Goal: Information Seeking & Learning: Learn about a topic

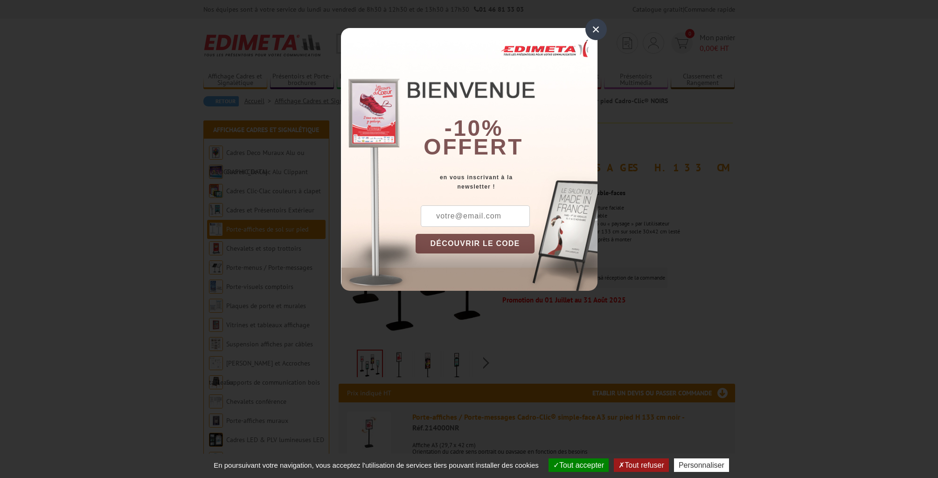
click at [594, 26] on div "×" at bounding box center [596, 29] width 21 height 21
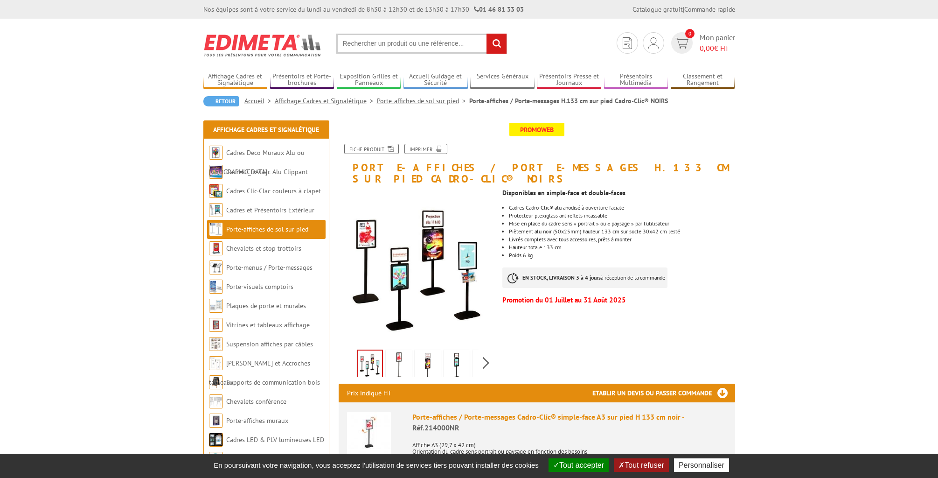
click at [402, 351] on img at bounding box center [399, 365] width 22 height 29
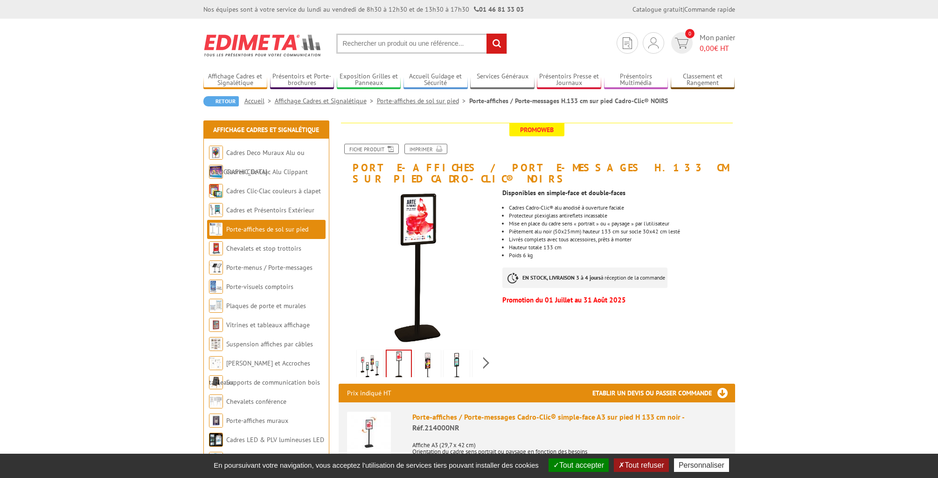
click at [424, 352] on img at bounding box center [428, 365] width 22 height 29
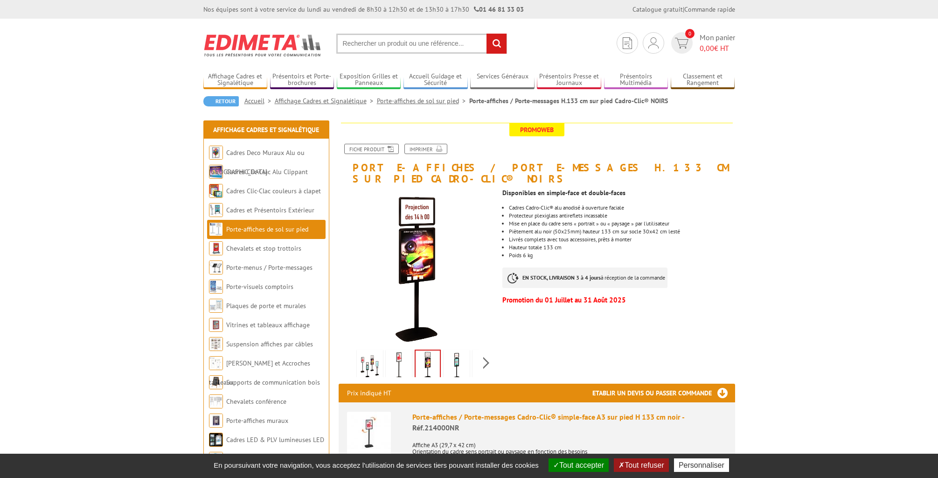
click at [444, 352] on link at bounding box center [457, 365] width 26 height 33
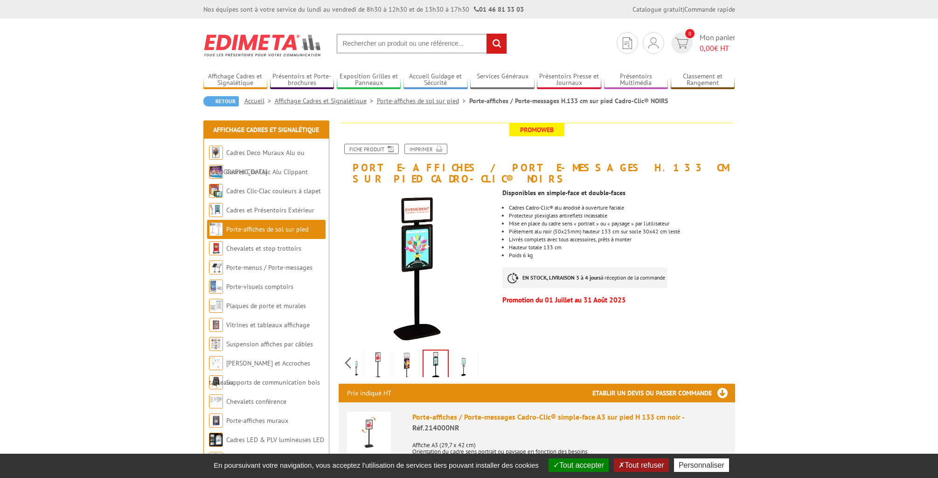
click at [482, 352] on div "Previous Next" at bounding box center [417, 362] width 157 height 33
click at [447, 351] on img at bounding box center [436, 364] width 24 height 29
click at [465, 352] on img at bounding box center [465, 365] width 22 height 29
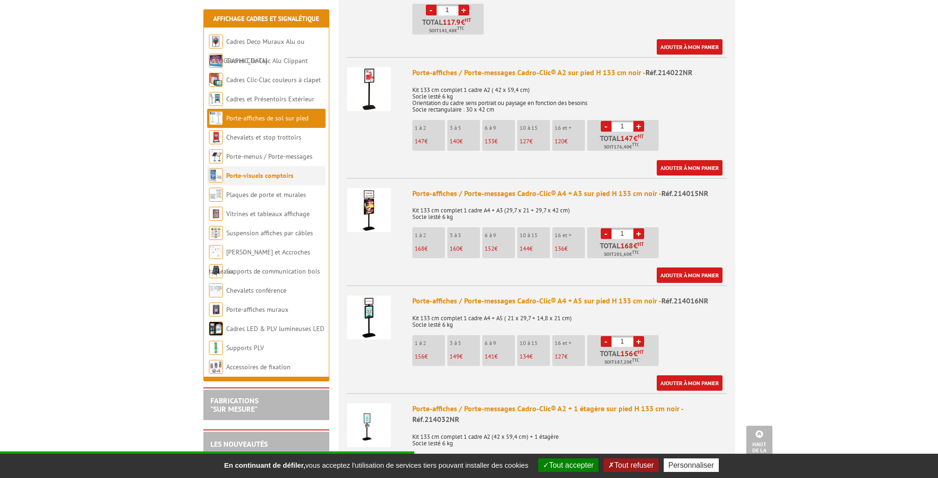
scroll to position [519, 0]
click at [273, 150] on li "Porte-menus / Porte-messages" at bounding box center [266, 156] width 119 height 19
click at [271, 156] on link "Porte-menus / Porte-messages" at bounding box center [269, 156] width 87 height 8
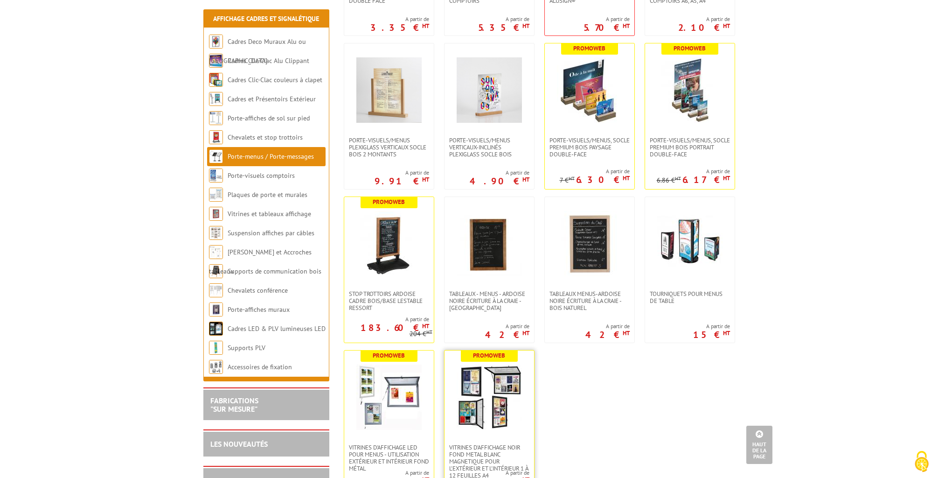
scroll to position [1141, 0]
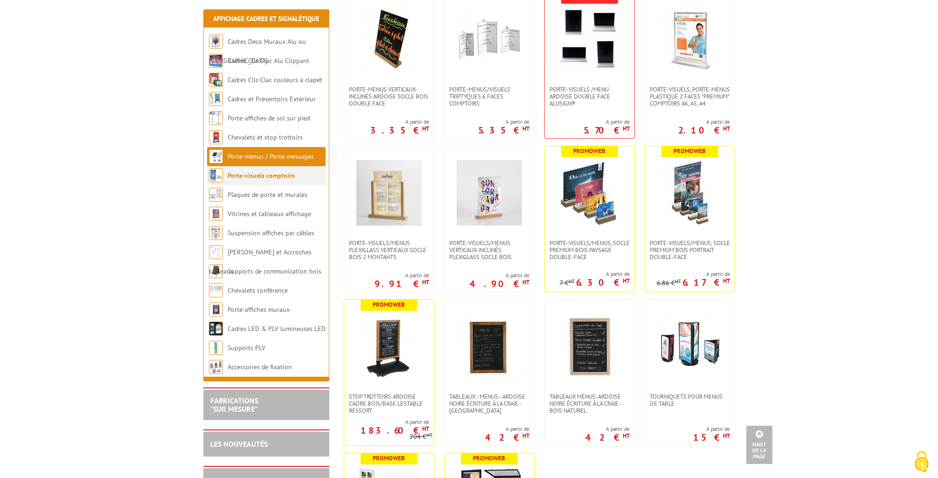
click at [267, 172] on link "Porte-visuels comptoirs" at bounding box center [261, 175] width 67 height 8
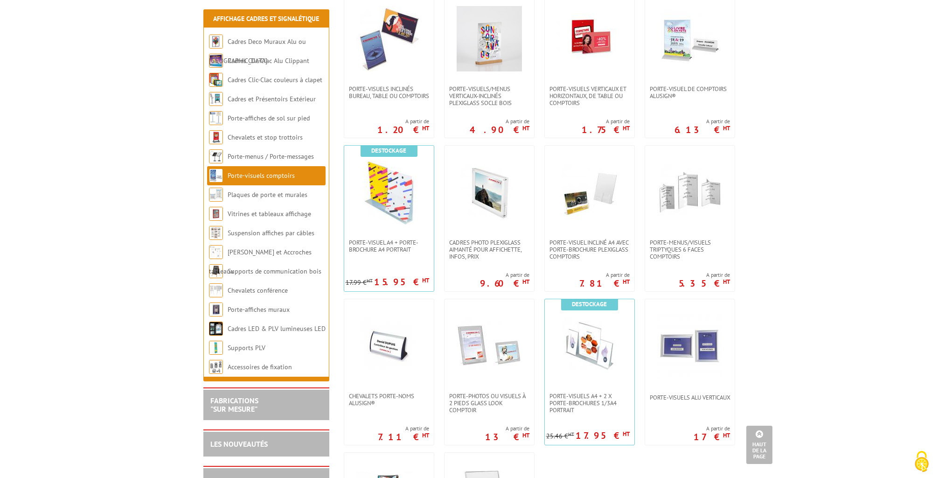
scroll to position [622, 0]
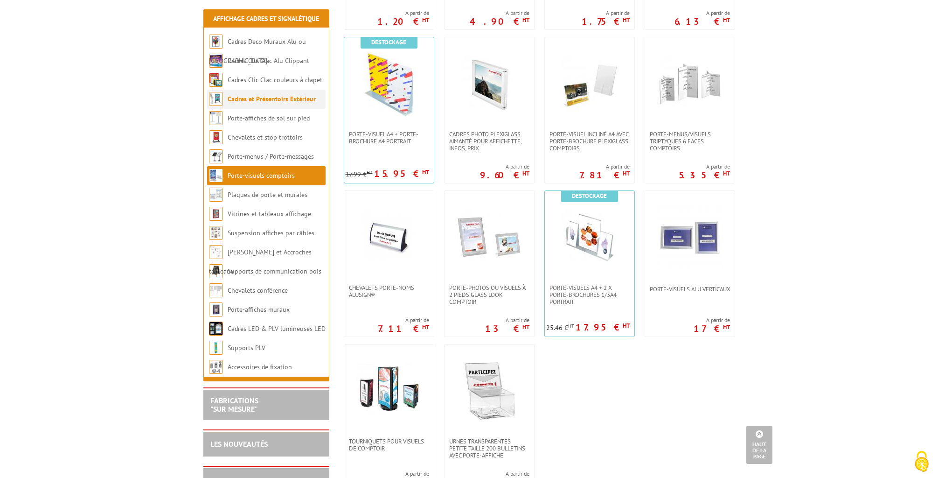
click at [266, 98] on link "Cadres et Présentoirs Extérieur" at bounding box center [272, 99] width 88 height 8
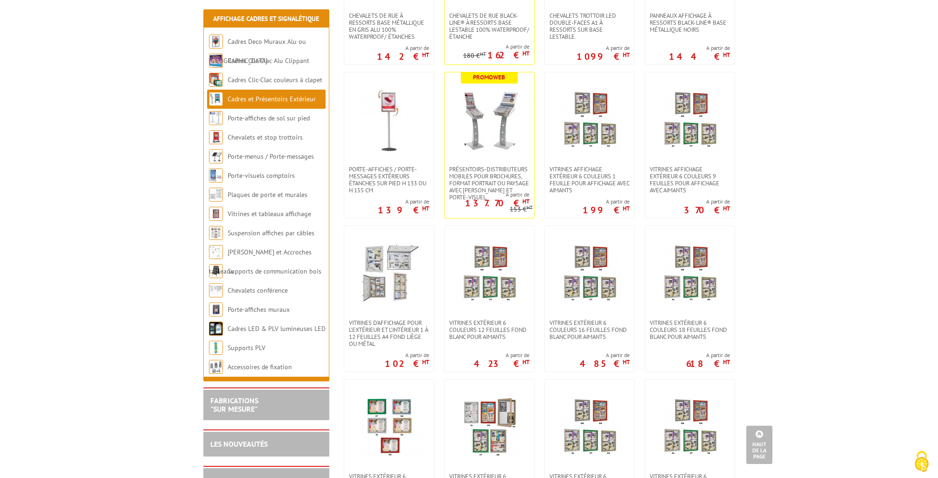
scroll to position [189, 0]
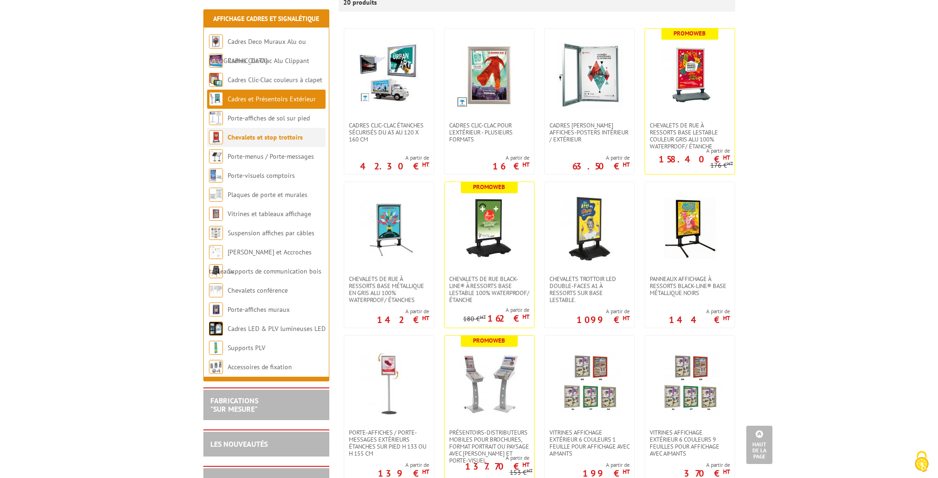
click at [258, 138] on link "Chevalets et stop trottoirs" at bounding box center [265, 137] width 75 height 8
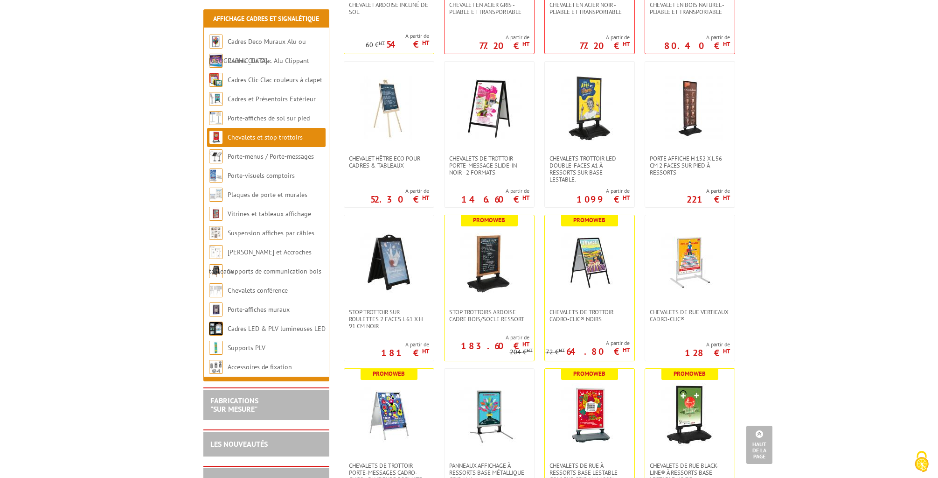
scroll to position [264, 0]
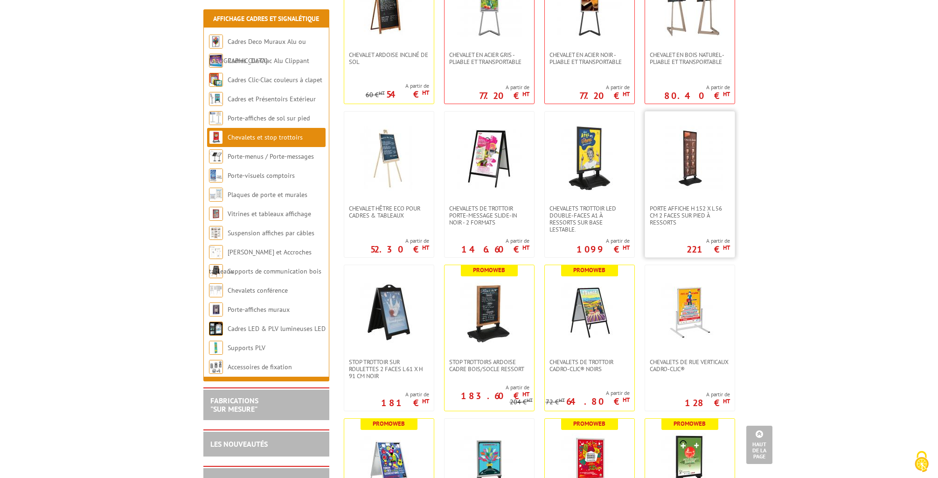
click at [715, 145] on img at bounding box center [689, 158] width 65 height 65
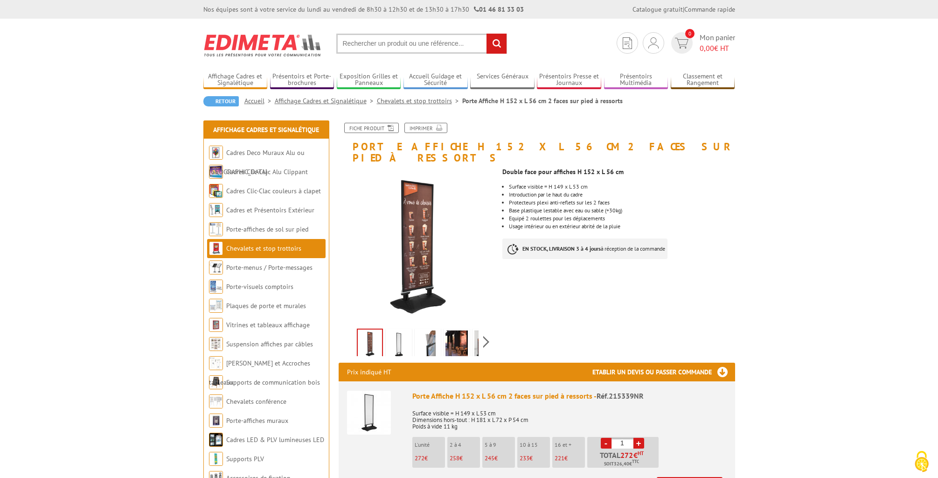
click at [392, 339] on img at bounding box center [399, 344] width 22 height 29
click at [428, 337] on img at bounding box center [428, 344] width 22 height 29
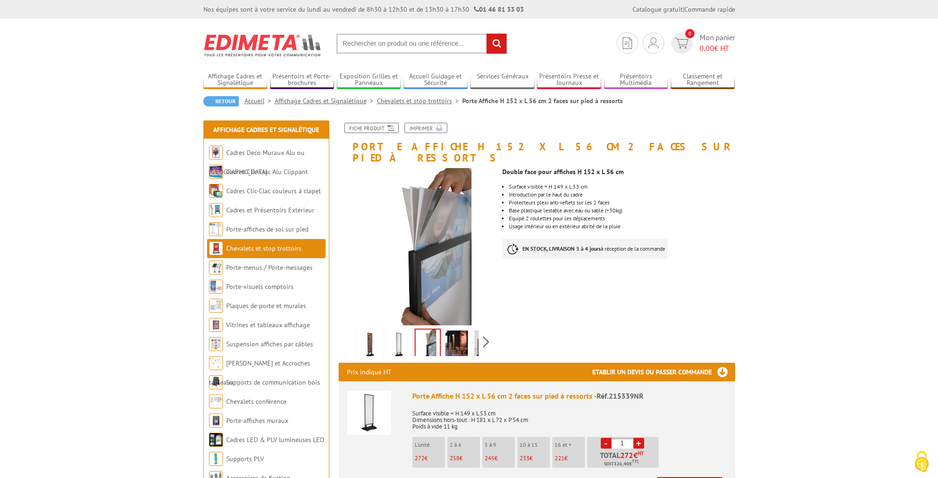
click at [390, 333] on img at bounding box center [399, 344] width 22 height 29
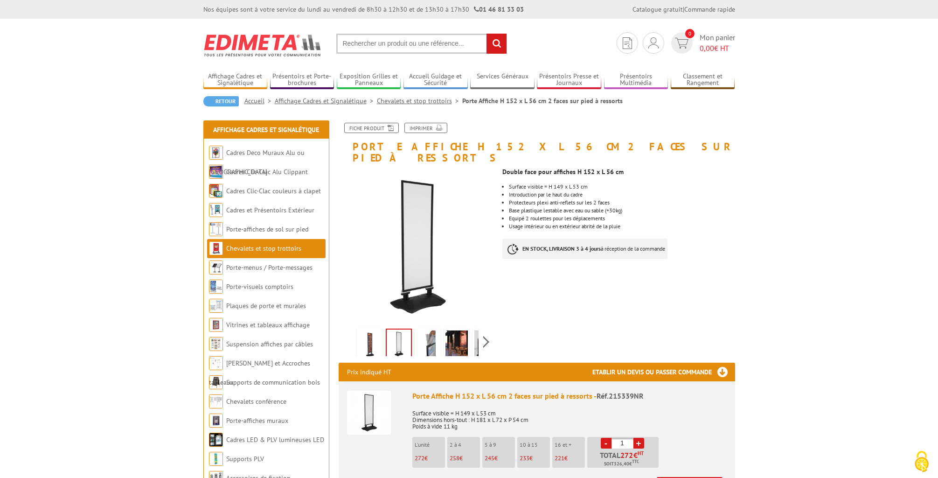
click at [447, 333] on img at bounding box center [457, 344] width 22 height 29
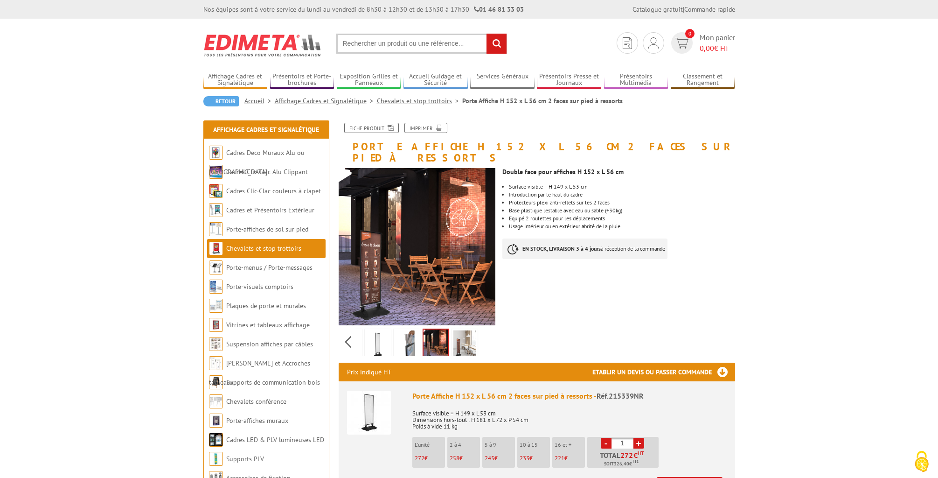
click at [487, 334] on div "Previous Next" at bounding box center [417, 341] width 157 height 33
click at [460, 331] on img at bounding box center [465, 344] width 22 height 29
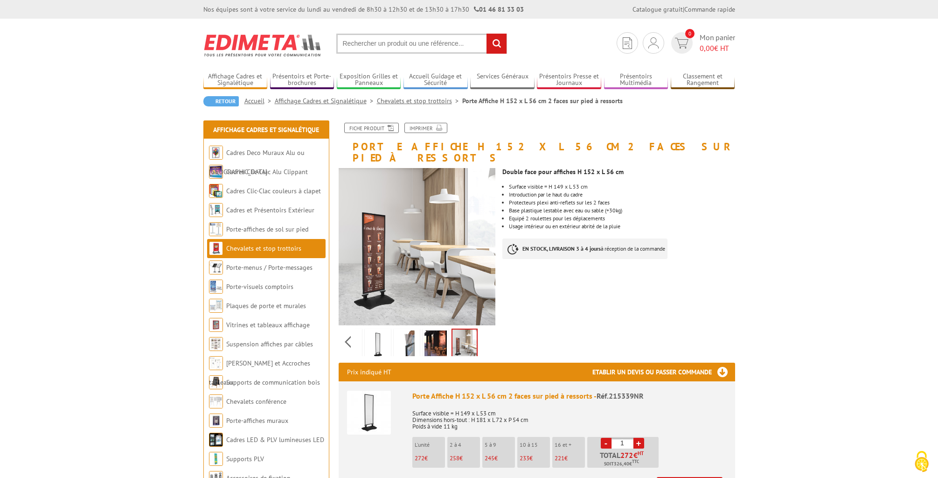
click at [381, 330] on img at bounding box center [378, 344] width 22 height 29
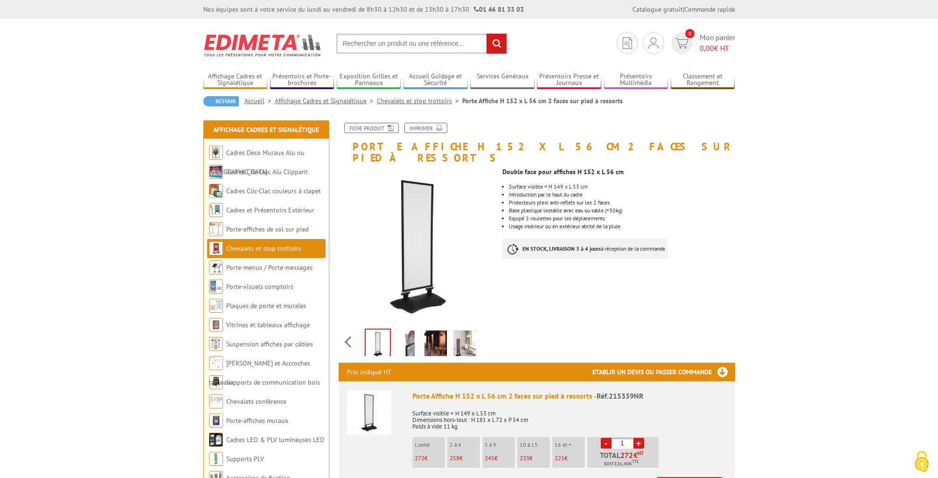
click at [404, 330] on img at bounding box center [407, 344] width 22 height 29
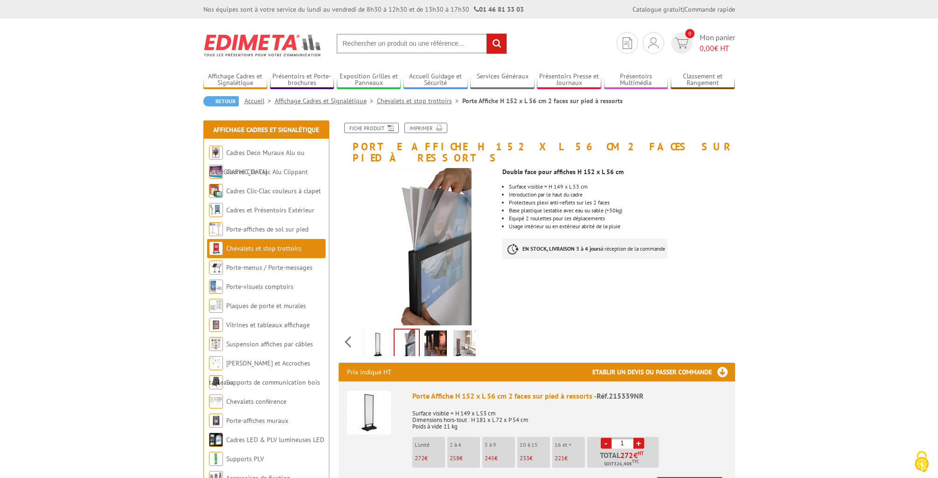
click at [457, 330] on img at bounding box center [465, 344] width 22 height 29
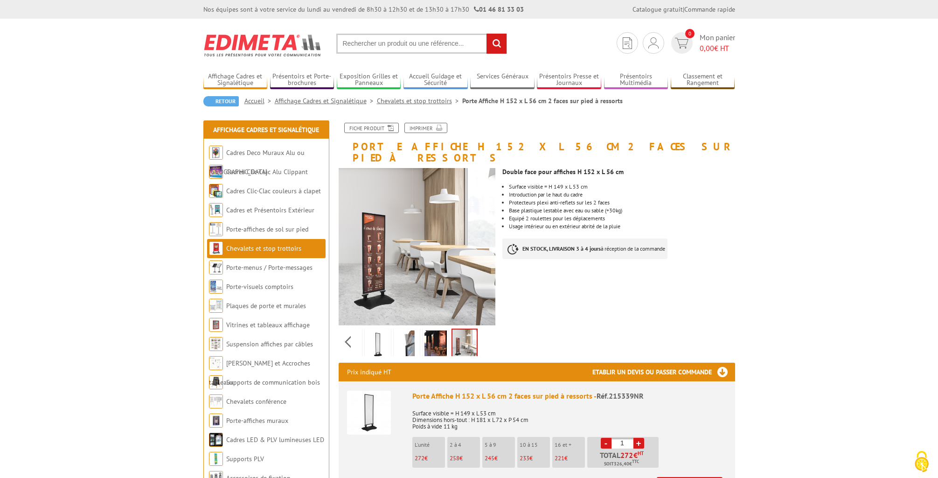
click at [435, 330] on img at bounding box center [436, 344] width 22 height 29
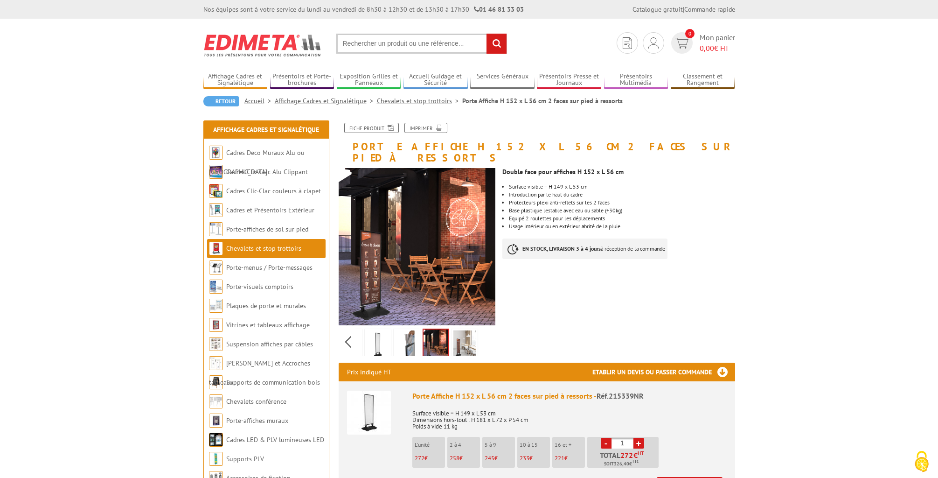
click at [396, 330] on img at bounding box center [407, 344] width 22 height 29
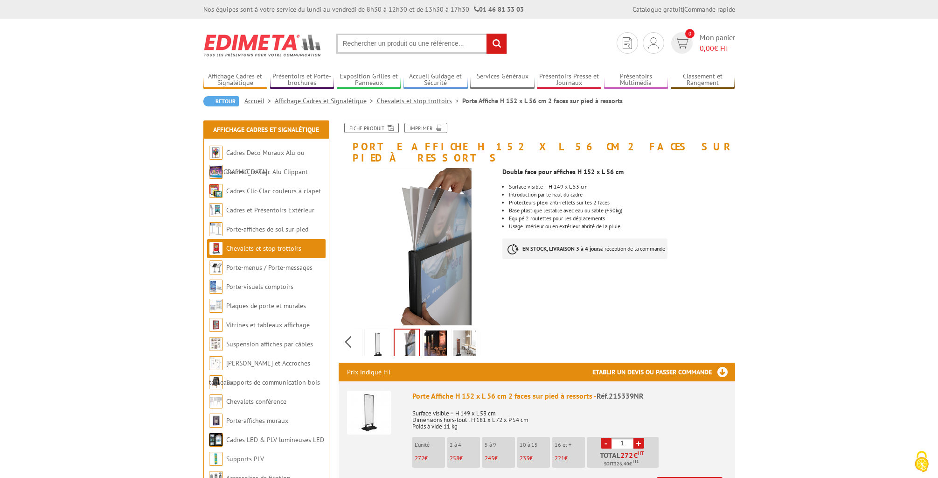
click at [246, 253] on li "Chevalets et stop trottoirs" at bounding box center [266, 248] width 119 height 19
click at [245, 249] on link "Chevalets et stop trottoirs" at bounding box center [263, 248] width 75 height 8
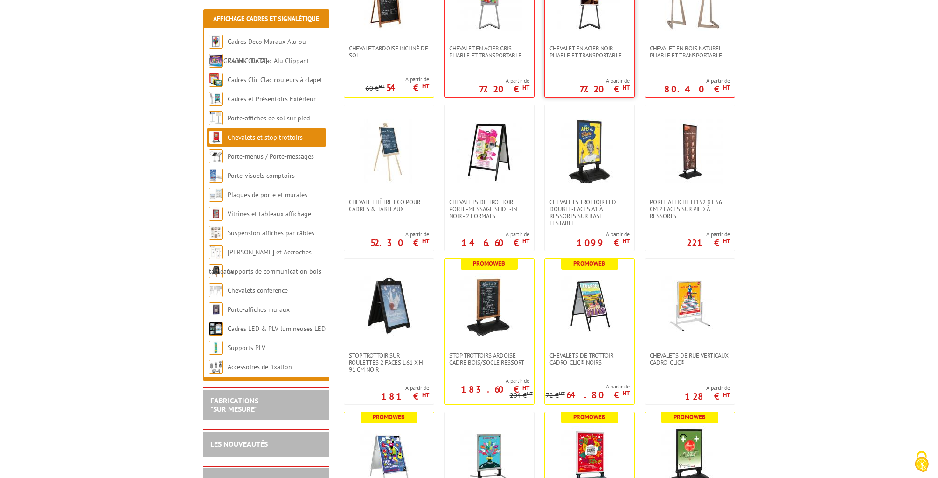
scroll to position [364, 0]
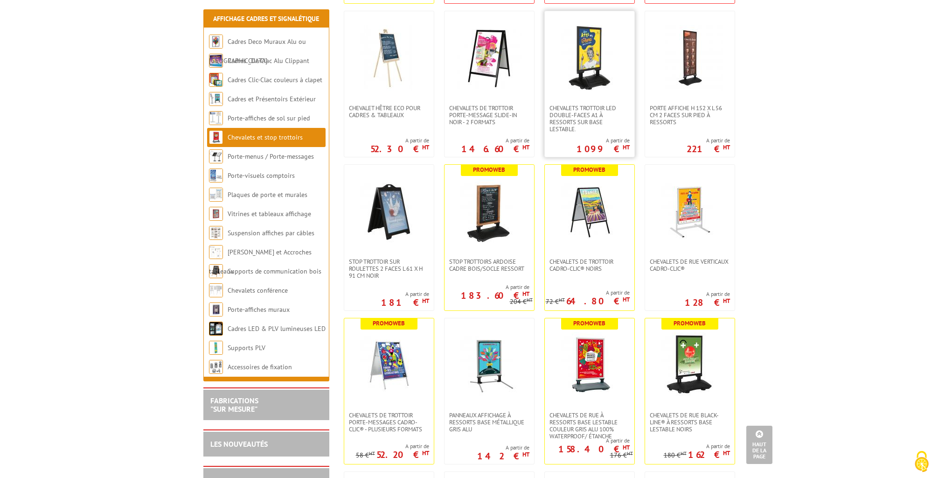
click at [601, 92] on link at bounding box center [590, 57] width 90 height 93
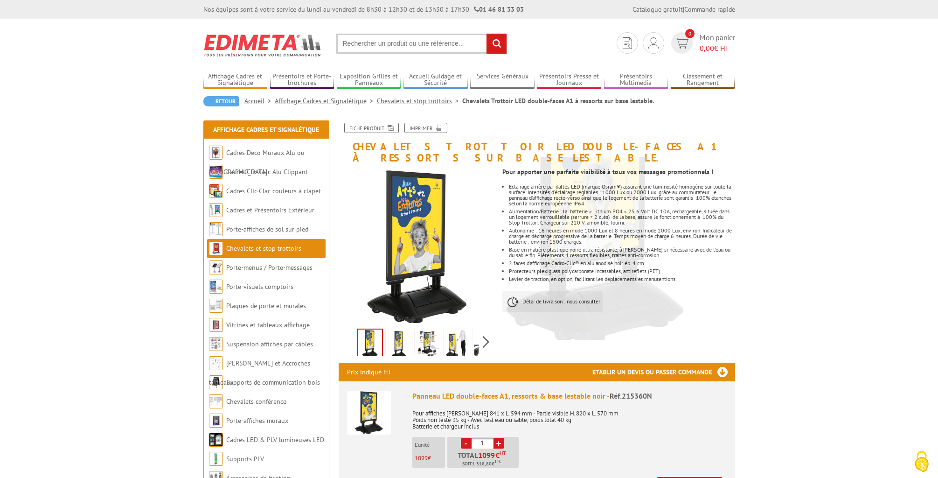
click at [418, 330] on img at bounding box center [428, 344] width 22 height 29
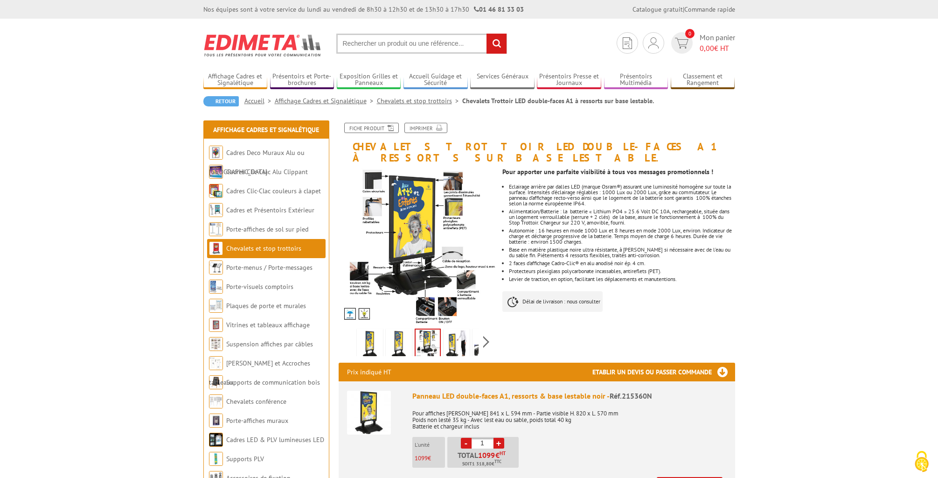
click at [371, 330] on img at bounding box center [370, 344] width 22 height 29
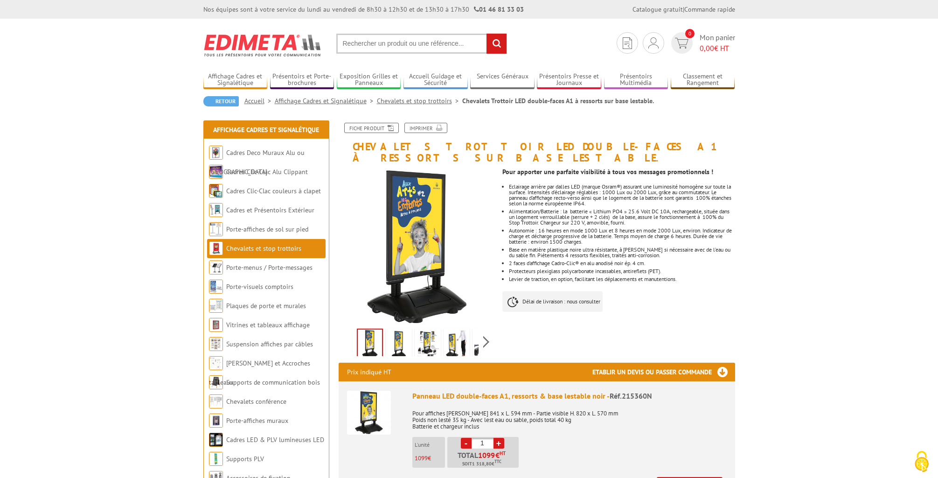
click at [386, 335] on link at bounding box center [399, 344] width 26 height 33
click at [415, 335] on link at bounding box center [428, 344] width 26 height 33
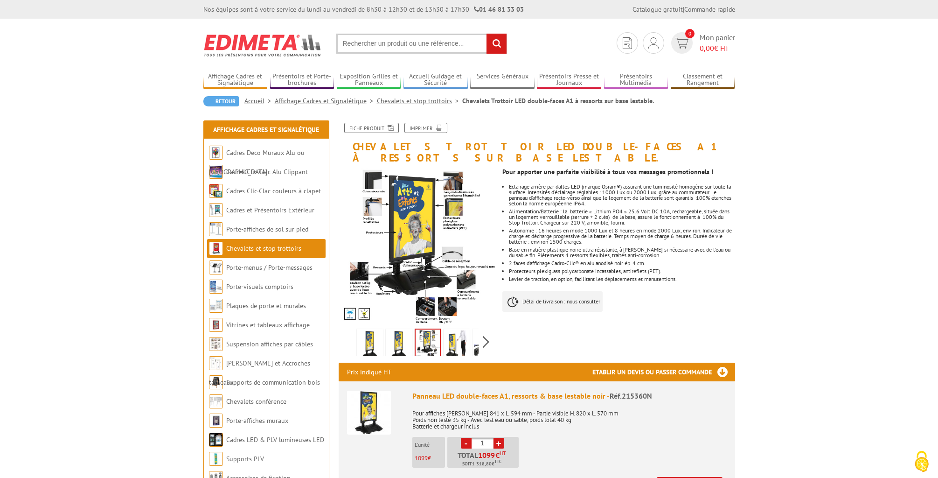
click at [477, 335] on img at bounding box center [486, 344] width 22 height 29
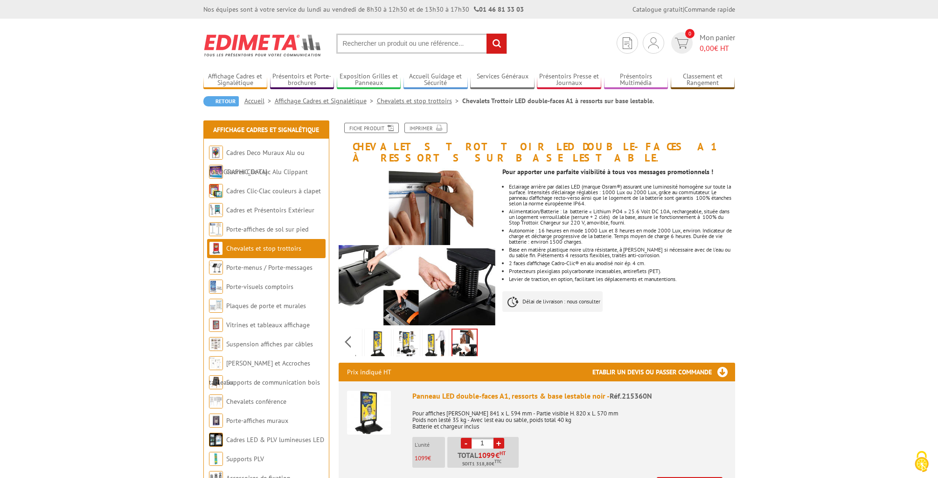
click at [483, 331] on div "Previous Next" at bounding box center [417, 341] width 157 height 33
click at [376, 330] on img at bounding box center [378, 344] width 22 height 29
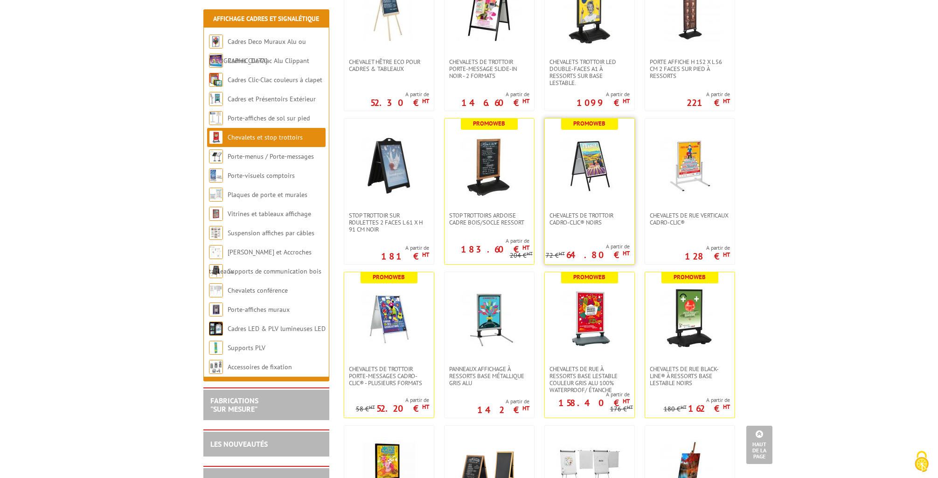
scroll to position [411, 0]
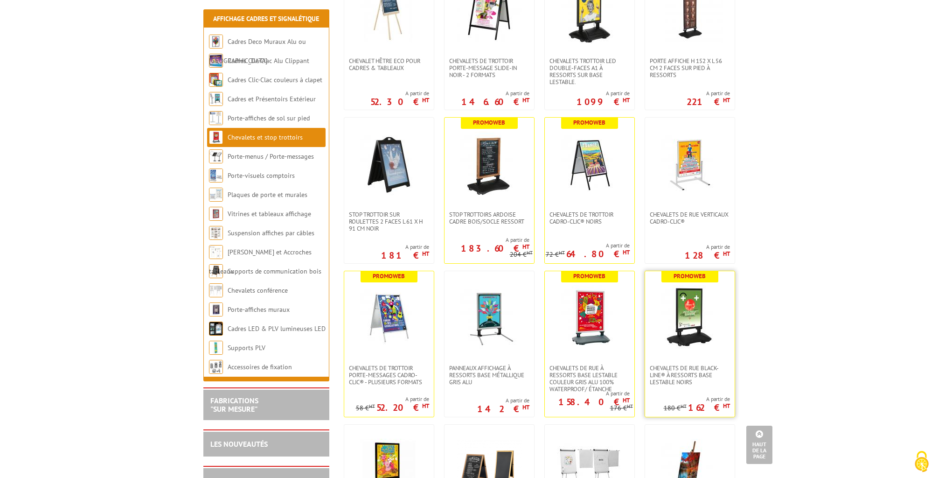
click at [655, 329] on link at bounding box center [690, 317] width 90 height 93
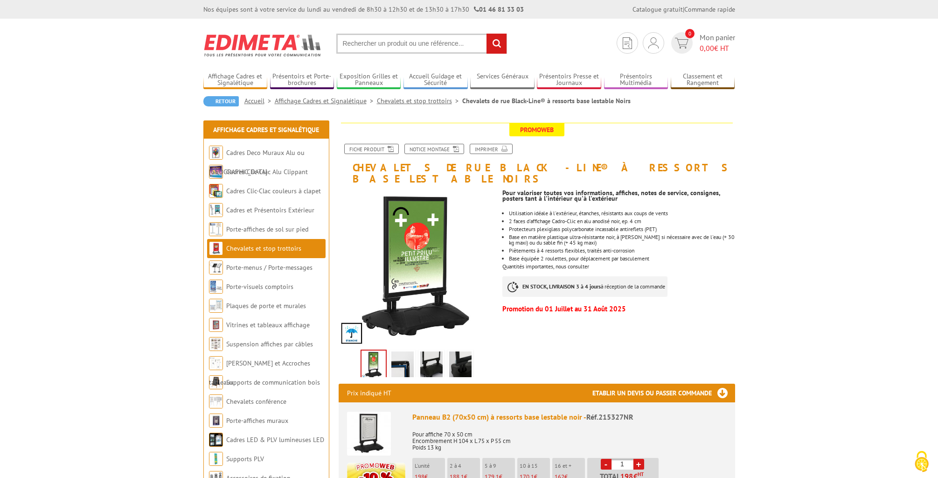
click at [458, 351] on img at bounding box center [460, 365] width 22 height 29
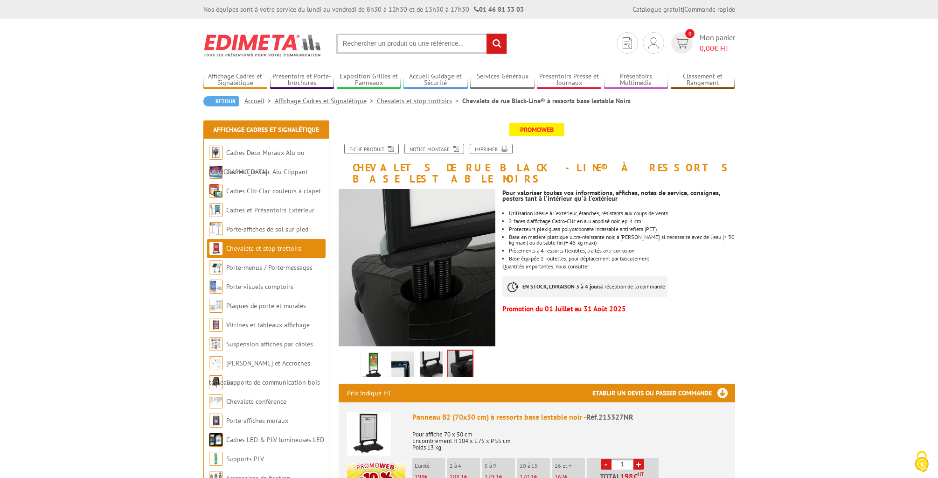
click at [400, 351] on img at bounding box center [402, 365] width 22 height 29
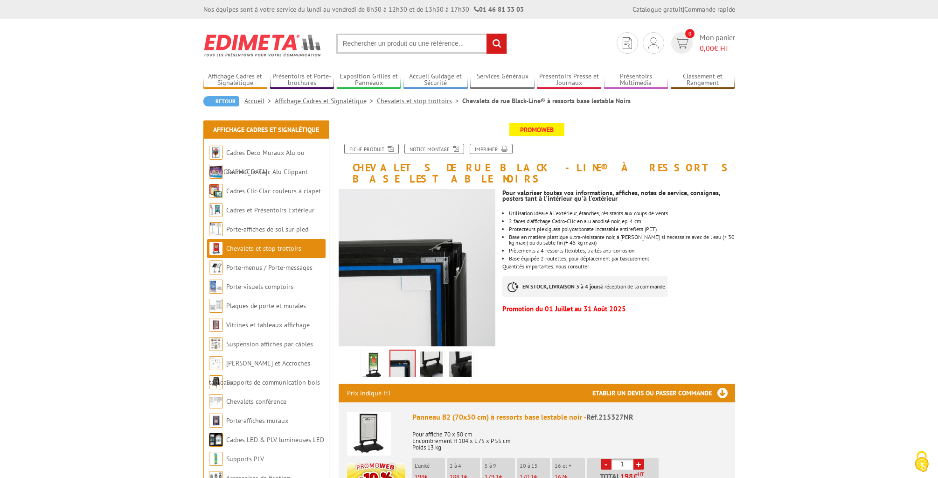
click at [420, 351] on img at bounding box center [431, 365] width 22 height 29
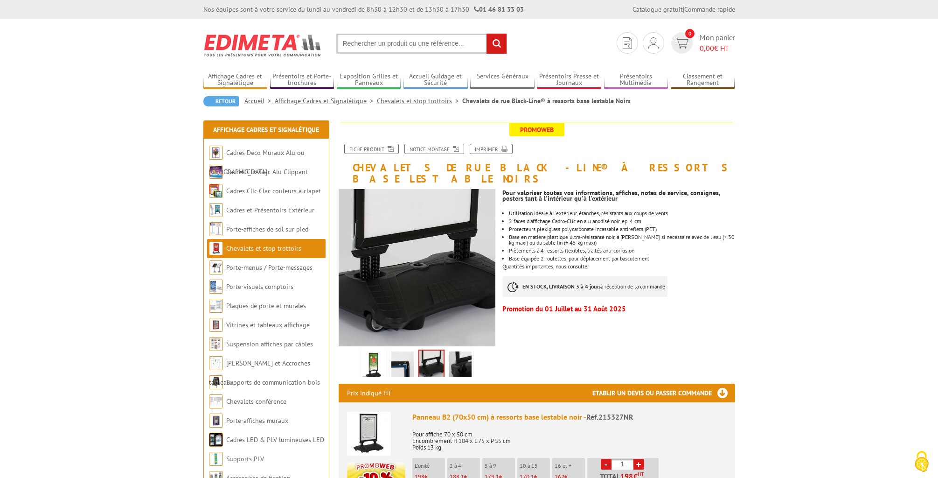
click at [455, 356] on img at bounding box center [460, 365] width 22 height 29
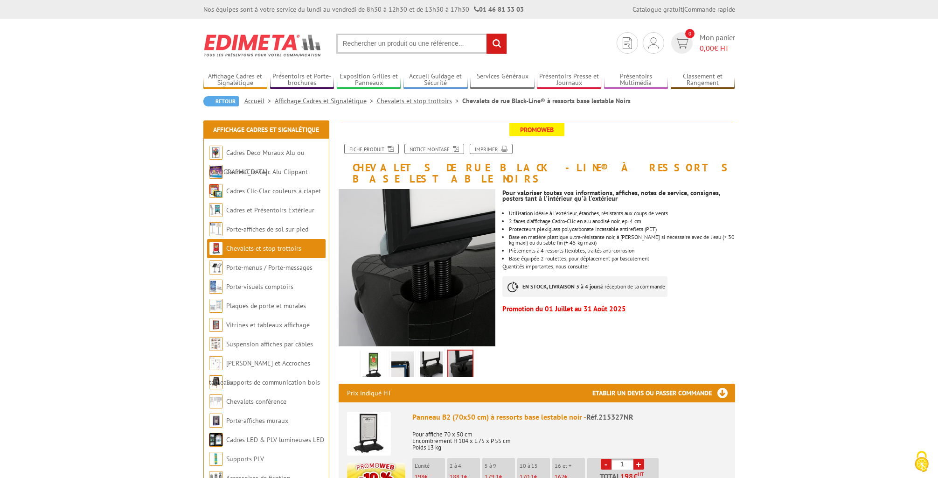
click at [373, 353] on img at bounding box center [374, 365] width 22 height 29
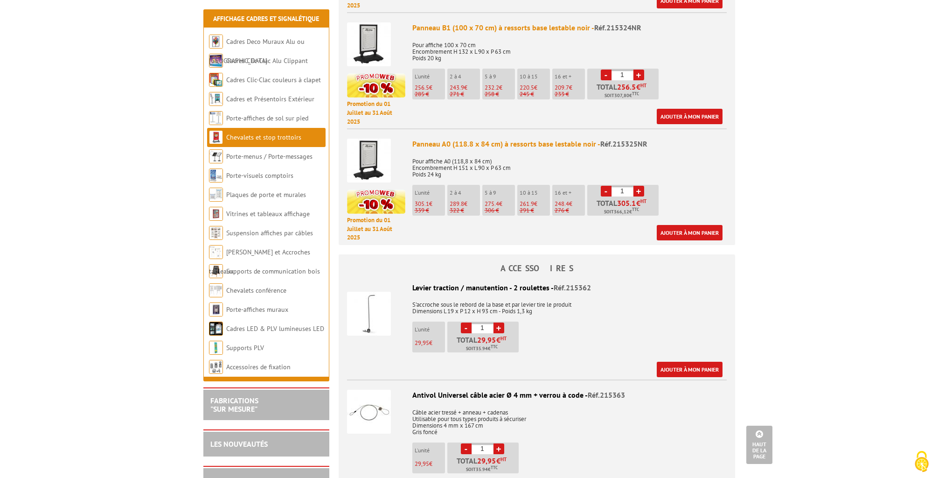
scroll to position [619, 0]
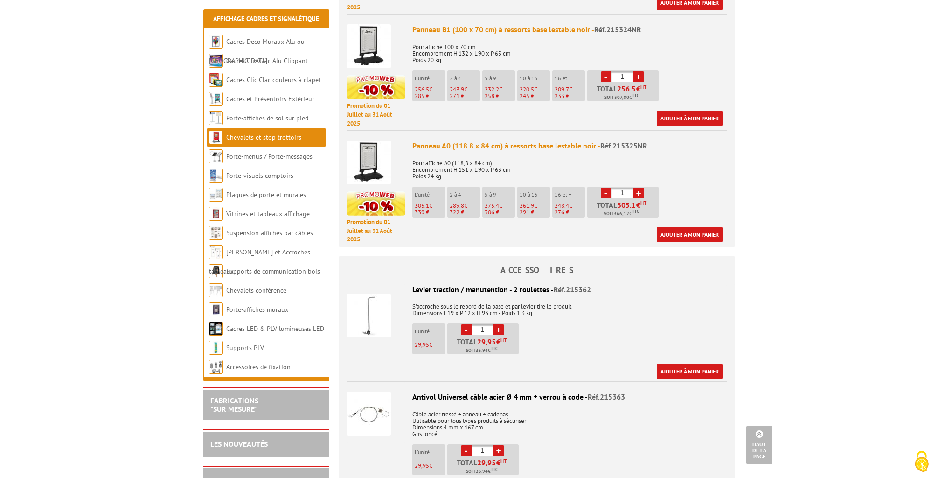
drag, startPoint x: 412, startPoint y: 279, endPoint x: 593, endPoint y: 300, distance: 181.8
click at [593, 301] on div "Levier traction / manutention - 2 roulettes - Réf.215362 S'accroche sous le reb…" at bounding box center [537, 331] width 380 height 95
click at [593, 300] on p "S'accroche sous le rebord de la base et par levier tire le produit Dimensions L…" at bounding box center [537, 307] width 380 height 20
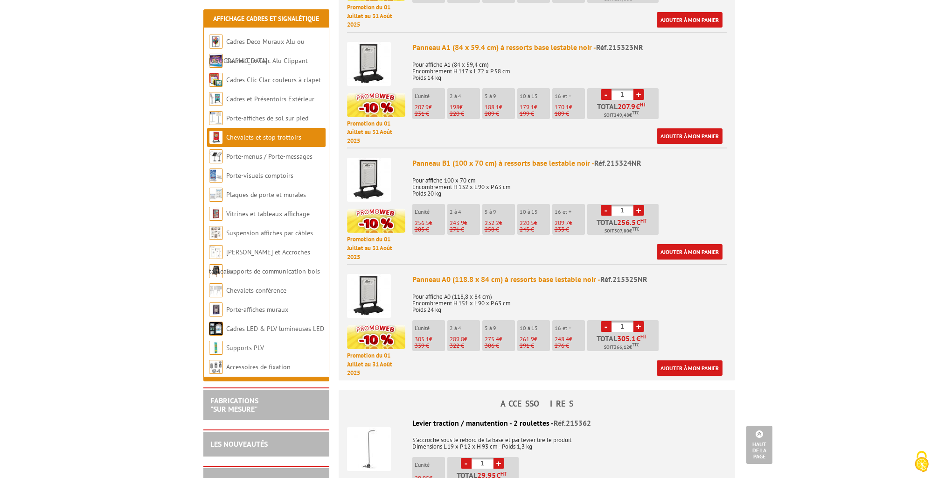
scroll to position [485, 0]
drag, startPoint x: 413, startPoint y: 154, endPoint x: 571, endPoint y: 163, distance: 157.6
click at [571, 163] on div "Panneau B1 (100 x 70 cm) à ressorts base lestable noir - Réf.215324NR Pour affi…" at bounding box center [569, 209] width 314 height 102
click at [455, 177] on p "Pour affiche 100 x 70 cm Encombrement H 132 x L 90 x P 63 cm Poids 20 kg" at bounding box center [569, 184] width 314 height 26
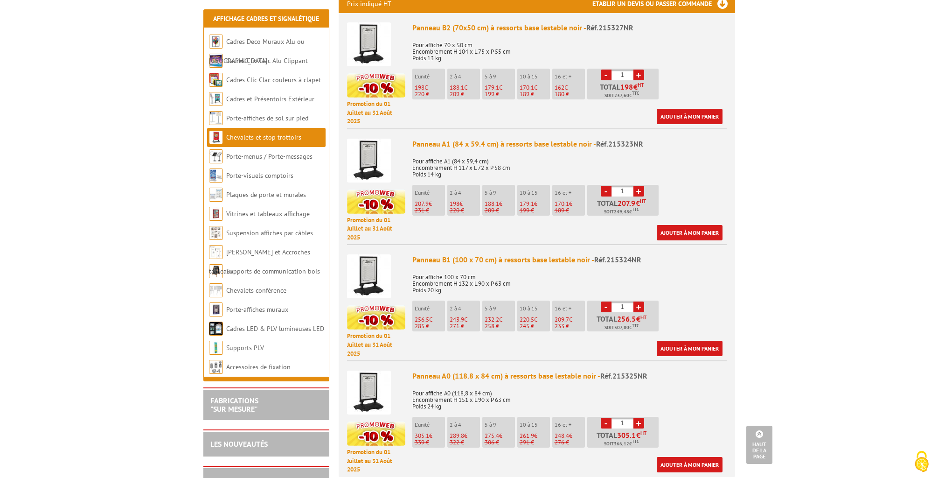
scroll to position [387, 0]
